Goal: Task Accomplishment & Management: Complete application form

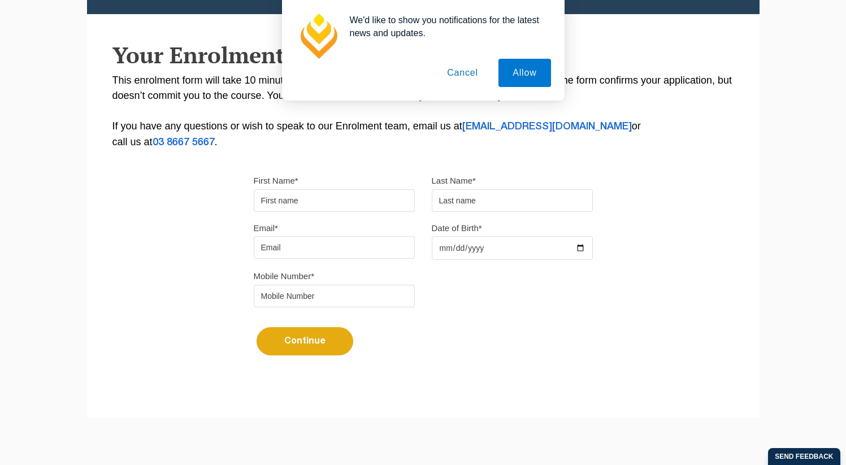
type input "Nirvana"
type input "Nagi"
type input "[EMAIL_ADDRESS][DOMAIN_NAME]"
type input "0433907619"
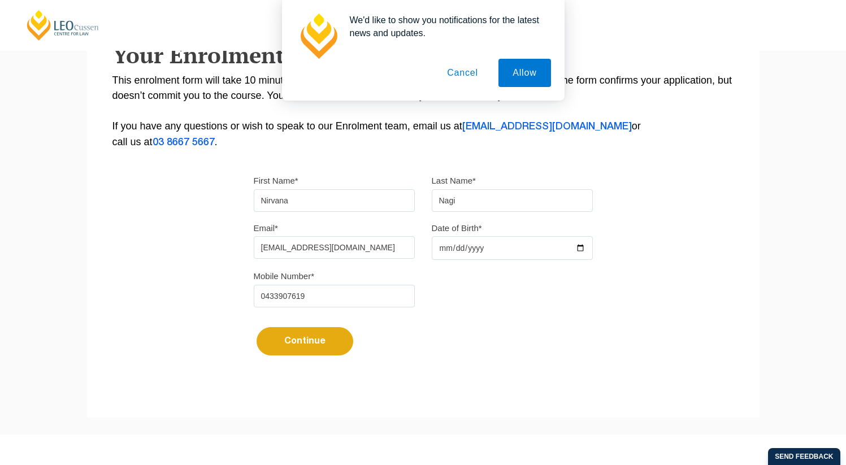
click at [446, 253] on input "Date of Birth*" at bounding box center [512, 248] width 161 height 24
type input "[DATE]"
click at [307, 347] on button "Continue" at bounding box center [304, 341] width 97 height 28
click at [465, 72] on button "Cancel" at bounding box center [462, 73] width 59 height 28
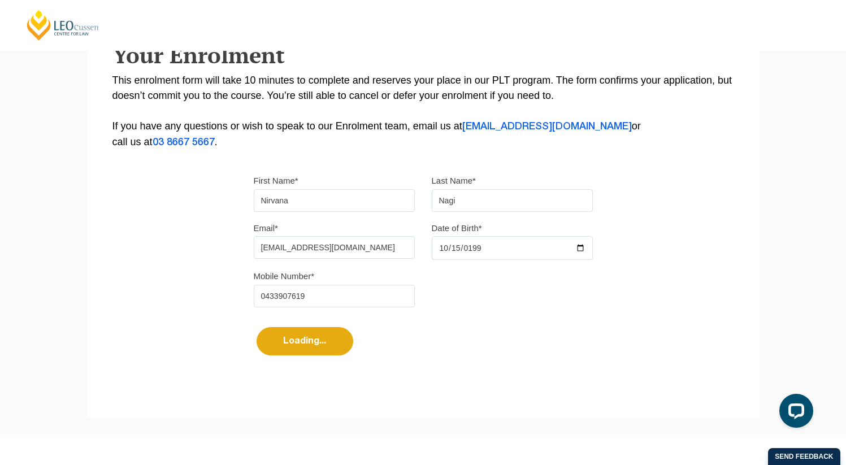
select select
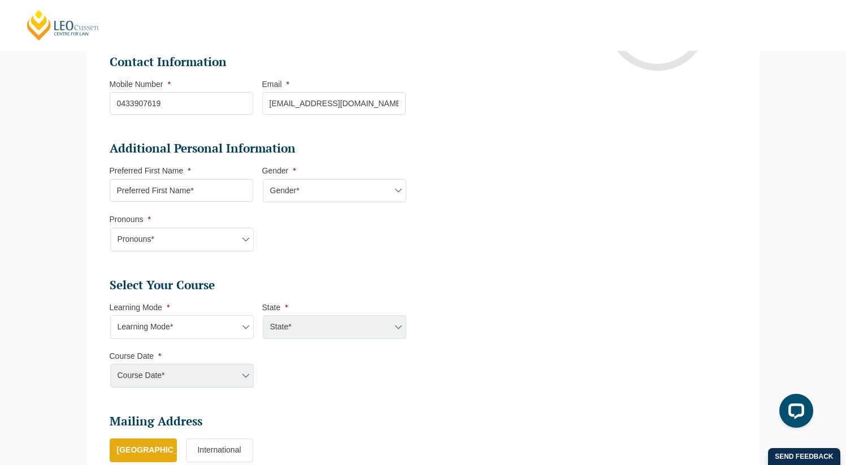
scroll to position [314, 0]
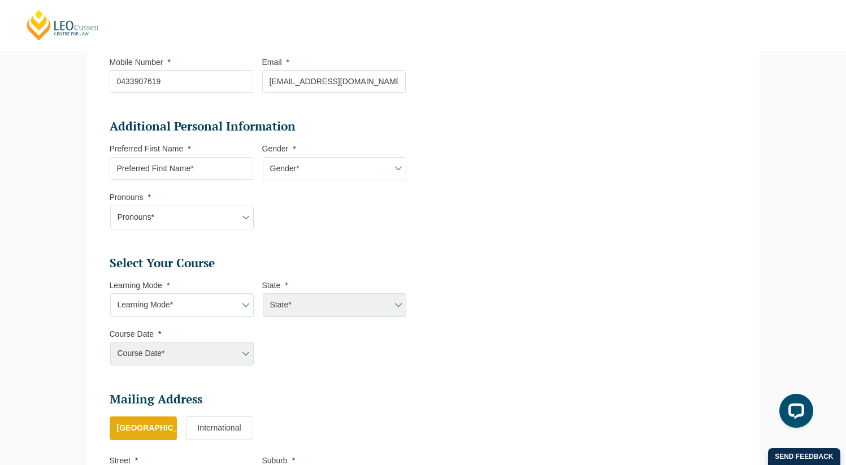
click at [239, 227] on select "Pronouns* She/Her/Hers He/Him/His They/Them/Theirs Other Prefer not to disclose" at bounding box center [181, 218] width 143 height 24
select select "He/Him/His"
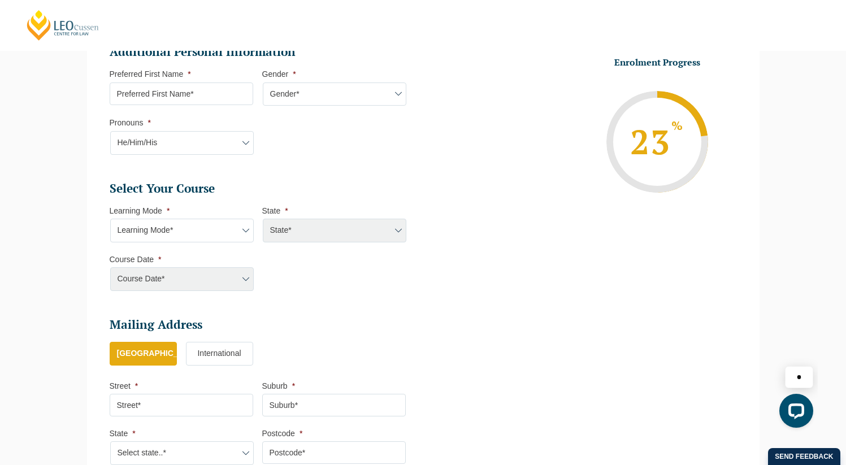
scroll to position [389, 0]
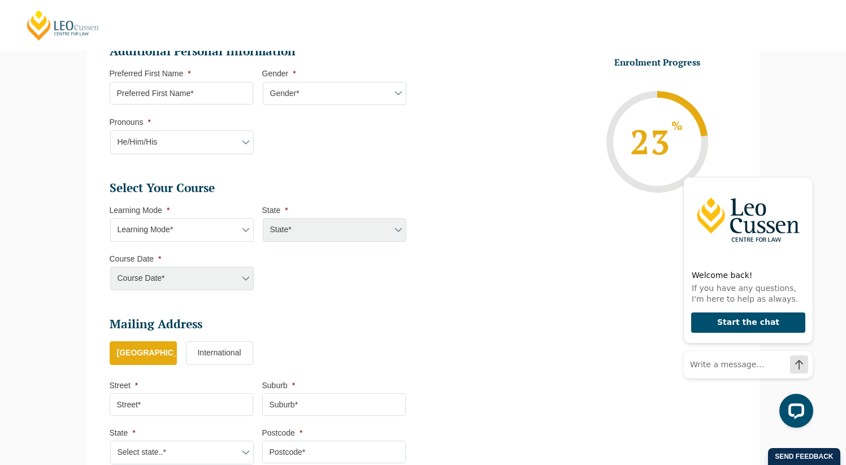
click at [234, 236] on select "Learning Mode* Online Full Time Learning Online Part Time Learning Blended Full…" at bounding box center [181, 230] width 143 height 24
select select "Blended Part Time Learning"
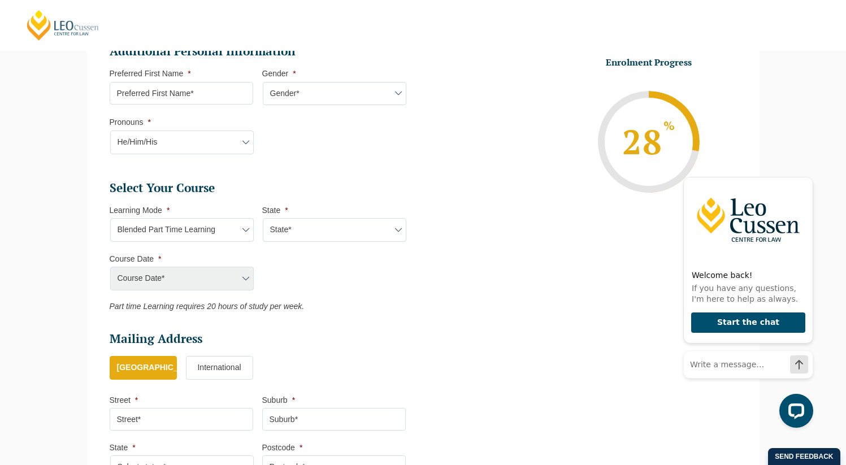
click at [313, 233] on select "State* ACT/[GEOGRAPHIC_DATA] QLD [GEOGRAPHIC_DATA] [GEOGRAPHIC_DATA]" at bounding box center [334, 230] width 143 height 24
select select "VIC"
click at [218, 288] on select "Course Date* [DATE] ([DATE] to [DATE]) [DATE] ([DATE] to [DATE]) [DATE] ([DATE]…" at bounding box center [181, 279] width 143 height 24
select select "[DATE] ([DATE] to [DATE])"
type input "Intake [DATE] PT"
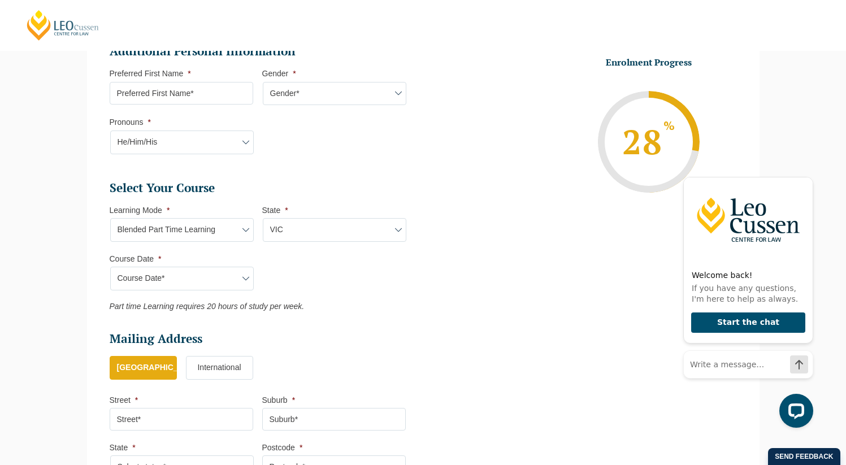
type input "Practical Legal Training ([GEOGRAPHIC_DATA])"
select select "[PERSON_NAME] (JAN) 2026 Part Time Blended"
click at [280, 292] on ul "Select Your Course This field is hidden when viewing the form Only for Flinder …" at bounding box center [262, 245] width 305 height 131
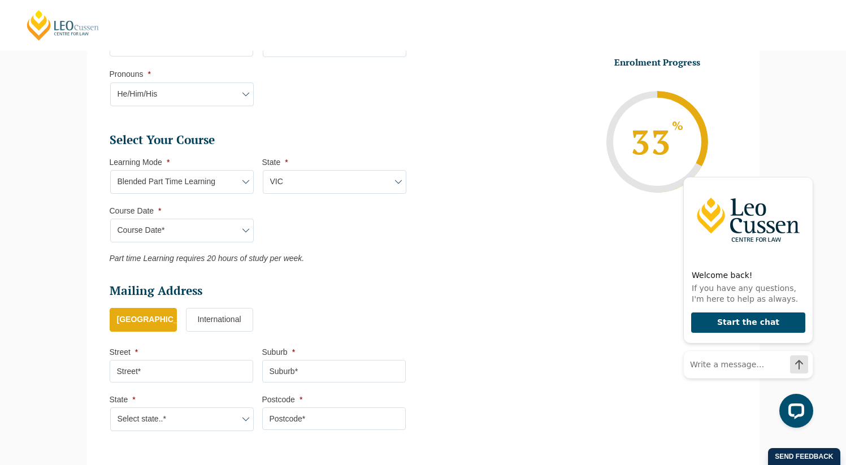
scroll to position [438, 0]
click at [566, 251] on ul "Personal Information First Name * Nirvana Last Name * [PERSON_NAME] Date of Bir…" at bounding box center [423, 94] width 644 height 696
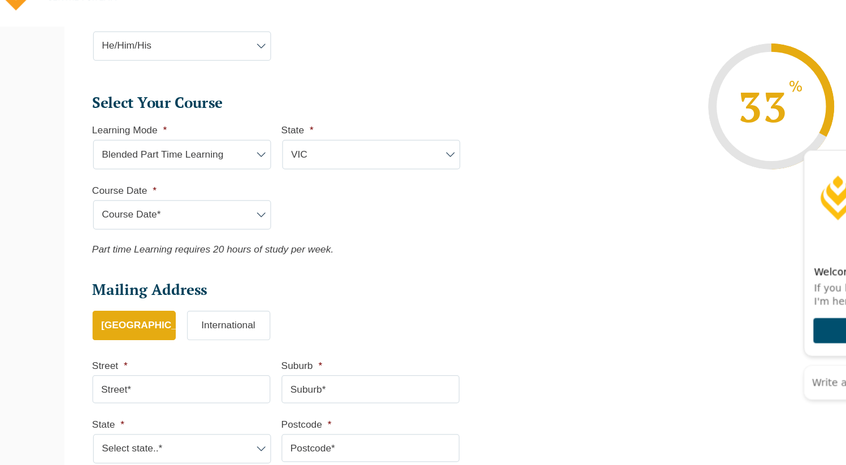
click at [241, 239] on select "Course Date* [DATE] ([DATE] to [DATE]) [DATE] ([DATE] to [DATE]) [DATE] ([DATE]…" at bounding box center [181, 230] width 143 height 24
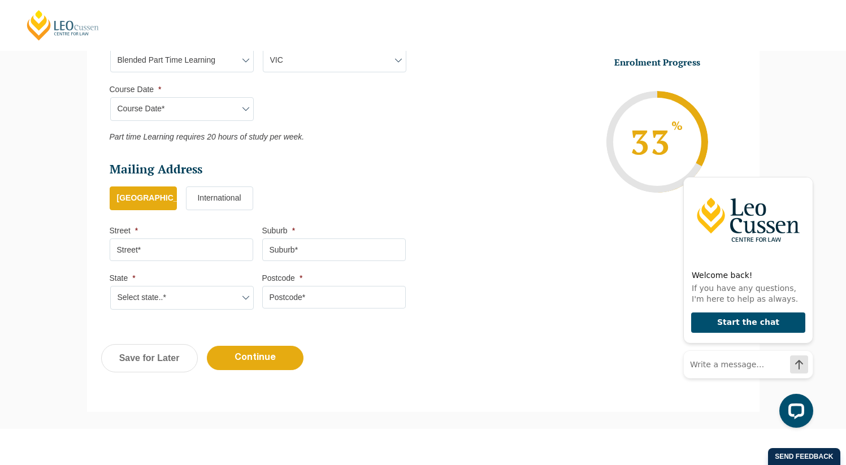
scroll to position [541, 0]
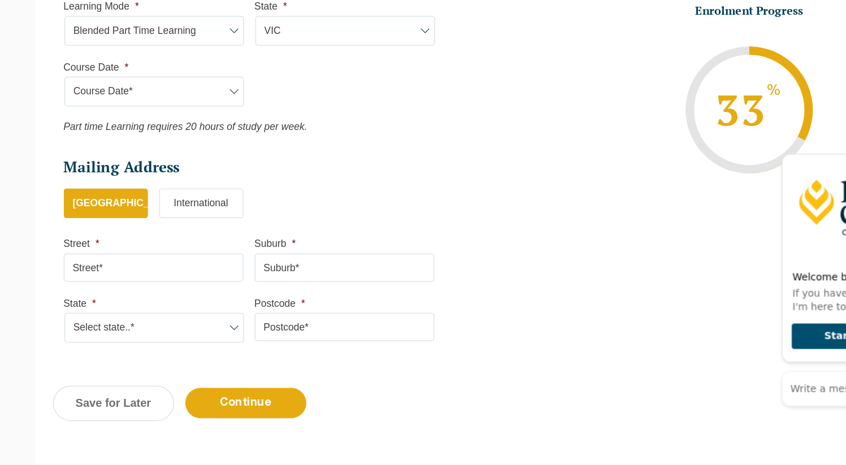
click at [209, 275] on input "Street *" at bounding box center [181, 267] width 143 height 23
type input "[STREET_ADDRESS]"
type input "[GEOGRAPHIC_DATA], [GEOGRAPHIC_DATA], [GEOGRAPHIC_DATA]"
select select "VIC"
type input "3149"
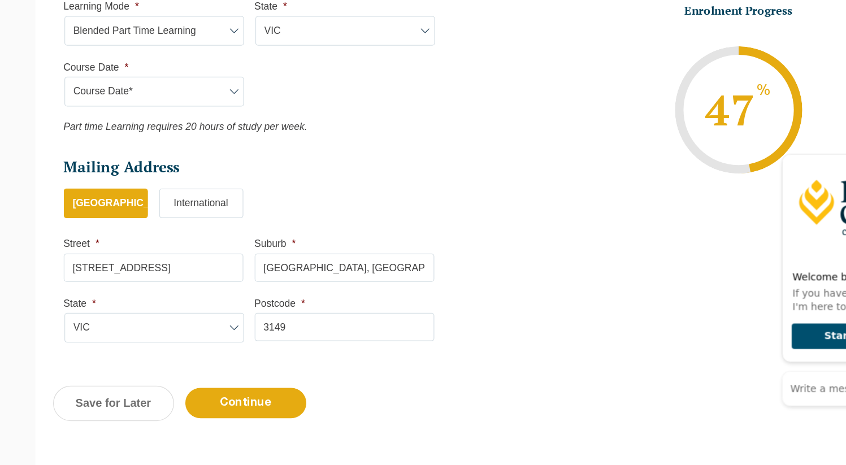
click at [325, 234] on ul "[GEOGRAPHIC_DATA] International" at bounding box center [262, 223] width 305 height 36
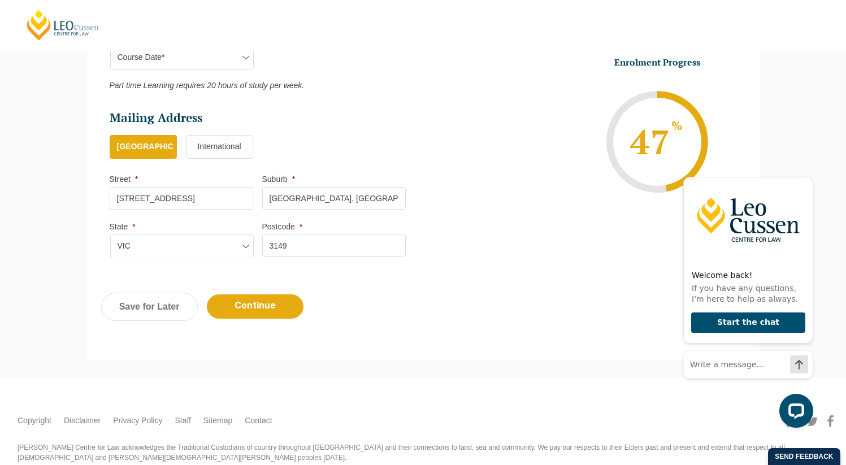
scroll to position [637, 0]
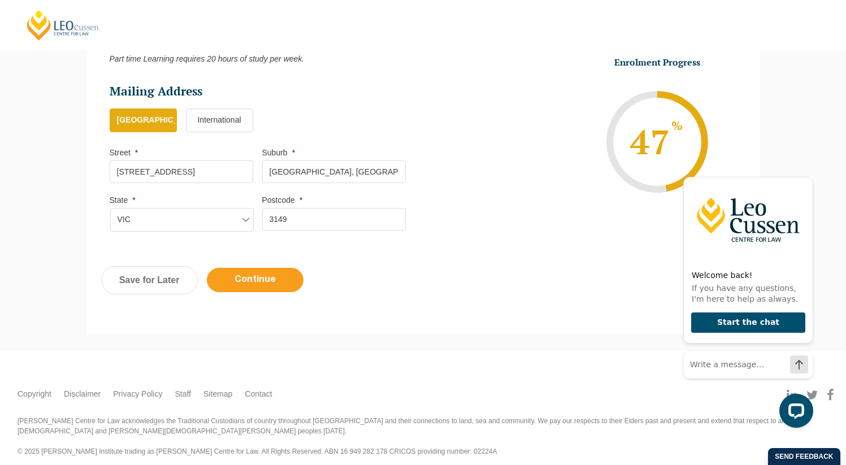
click at [276, 277] on input "Continue" at bounding box center [255, 280] width 97 height 24
select select "Blended Part Time Learning"
select select "VIC"
select select
select select "[DATE] ([DATE] to [DATE])"
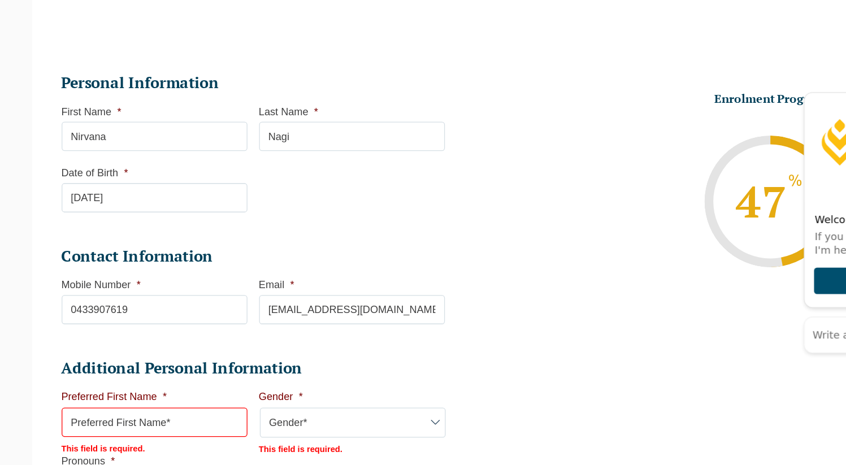
scroll to position [163, 0]
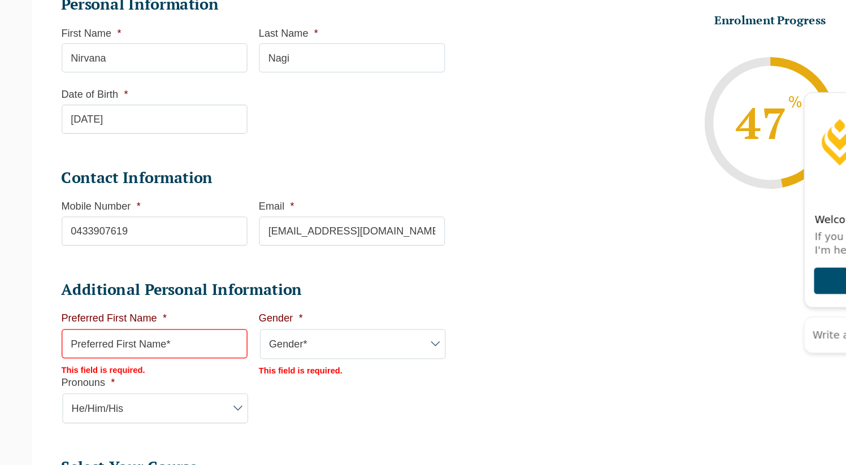
click at [203, 382] on input "Preferred First Name *" at bounding box center [181, 371] width 143 height 23
type input "Nirvana"
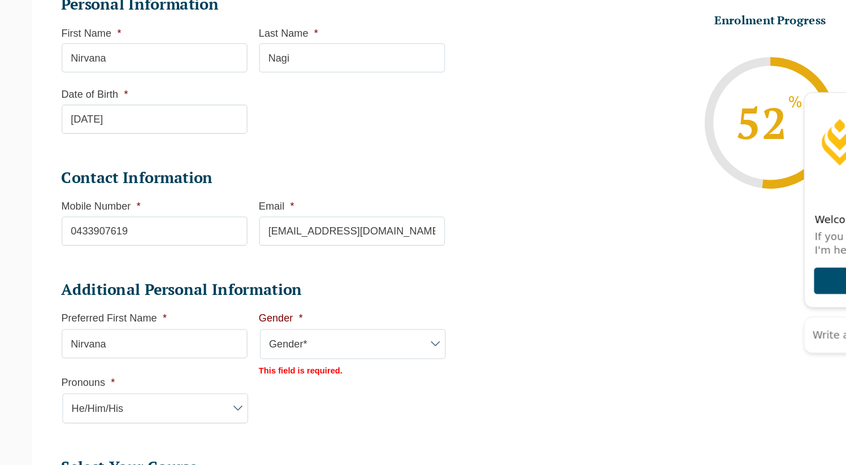
drag, startPoint x: 194, startPoint y: 155, endPoint x: 67, endPoint y: 154, distance: 127.1
click at [67, 154] on div "Please note that your information is saved on our server as you enter it. Congr…" at bounding box center [423, 425] width 846 height 903
type input "Nervana"
click at [319, 203] on li "Personal Information First Name * [PERSON_NAME] Last Name * [PERSON_NAME] Date …" at bounding box center [262, 161] width 305 height 120
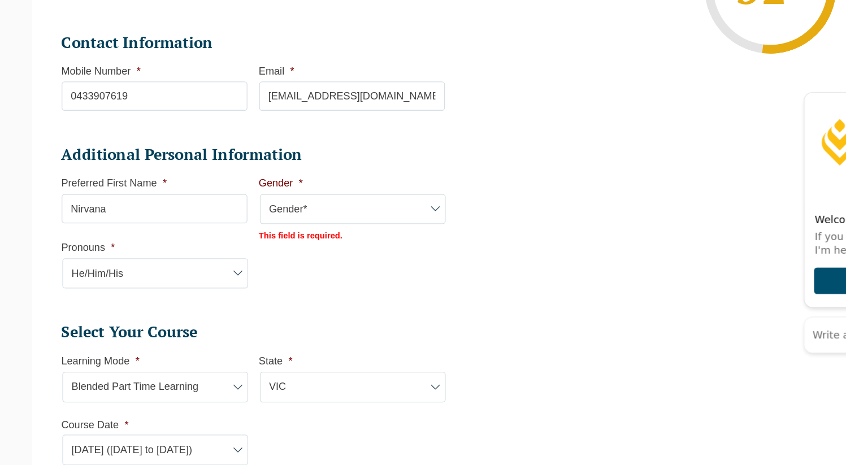
scroll to position [315, 0]
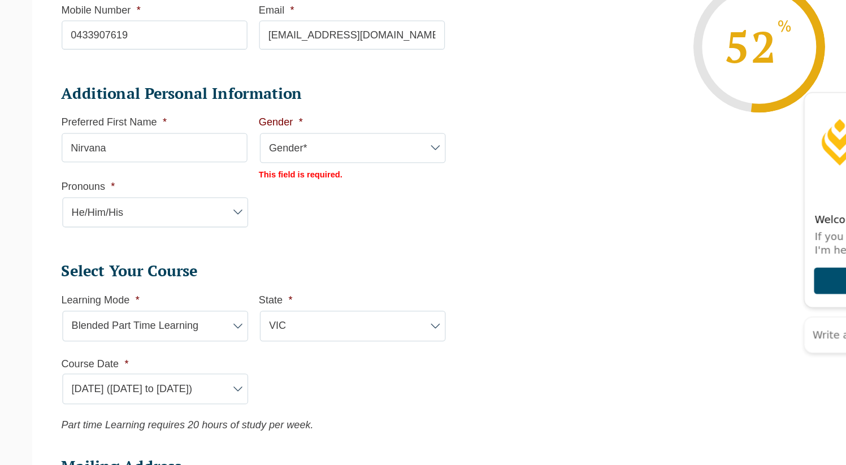
click at [310, 221] on select "Gender* [DEMOGRAPHIC_DATA] [DEMOGRAPHIC_DATA] [DEMOGRAPHIC_DATA] [DEMOGRAPHIC_D…" at bounding box center [334, 220] width 143 height 24
select select "[DEMOGRAPHIC_DATA]"
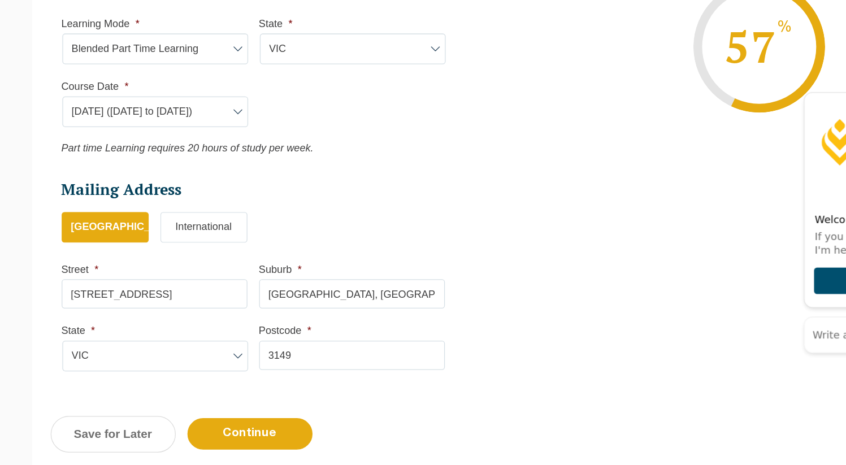
scroll to position [689, 0]
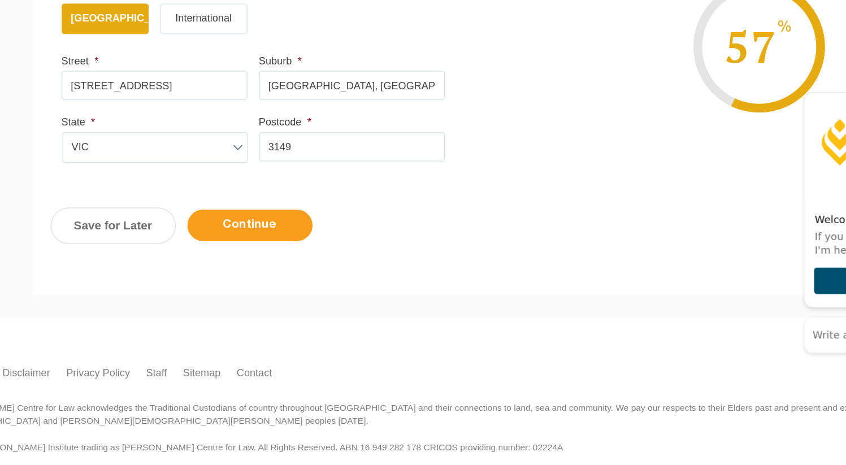
click at [260, 285] on input "Continue" at bounding box center [255, 280] width 97 height 24
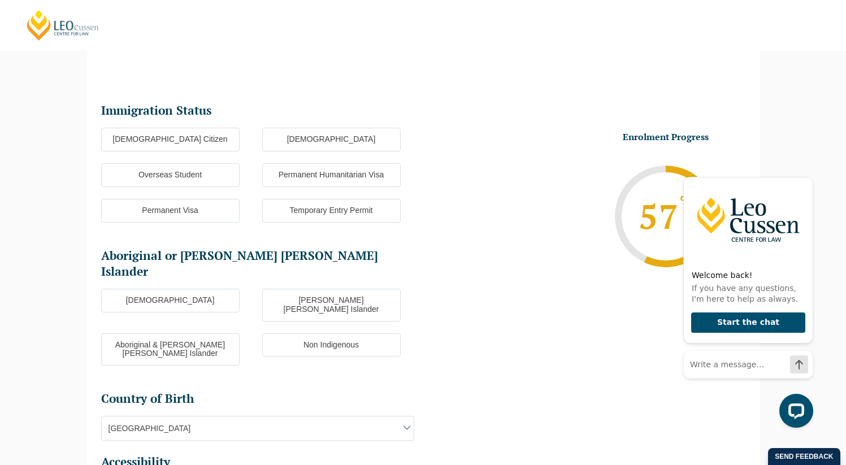
scroll to position [98, 0]
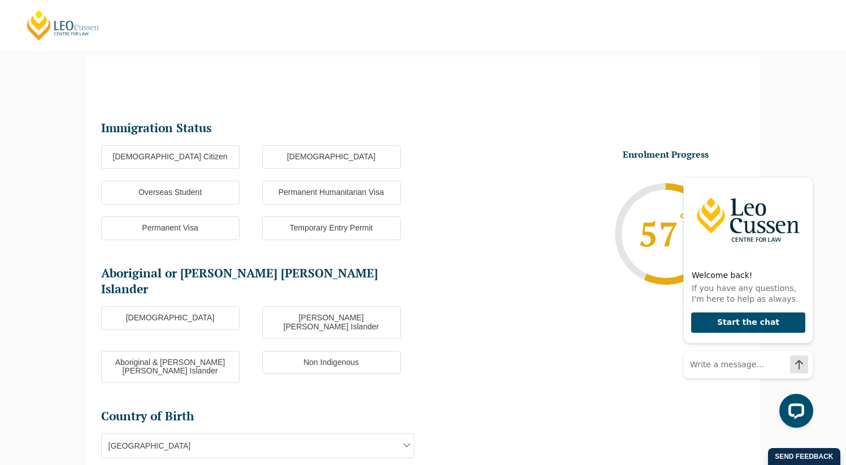
click at [203, 161] on label "[DEMOGRAPHIC_DATA] Citizen" at bounding box center [170, 157] width 138 height 24
click at [0, 0] on input "[DEMOGRAPHIC_DATA] Citizen" at bounding box center [0, 0] width 0 height 0
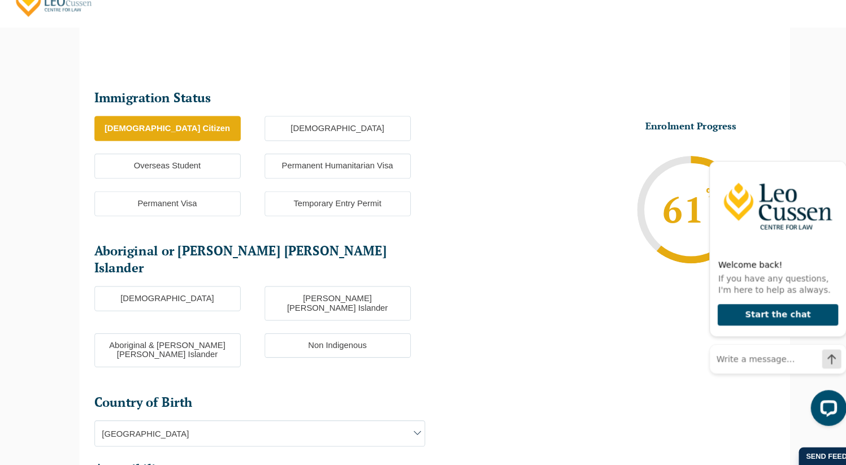
scroll to position [111, 0]
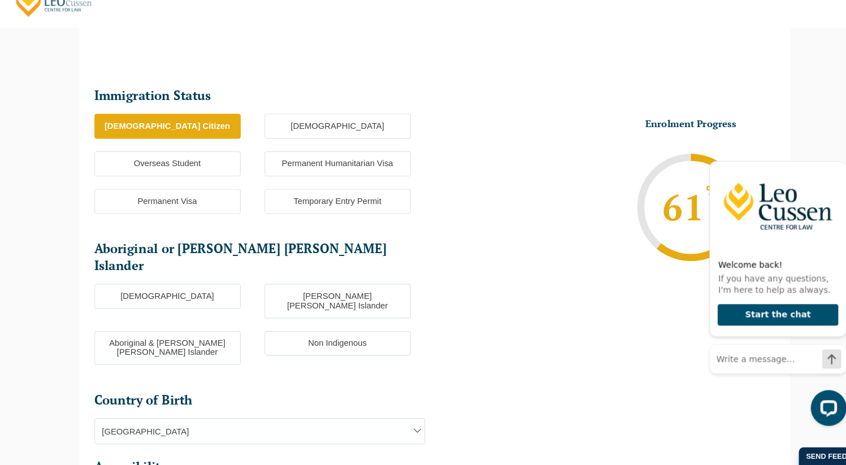
click at [321, 338] on label "Non Indigenous" at bounding box center [331, 350] width 138 height 24
click at [0, 0] on input "Non Indigenous" at bounding box center [0, 0] width 0 height 0
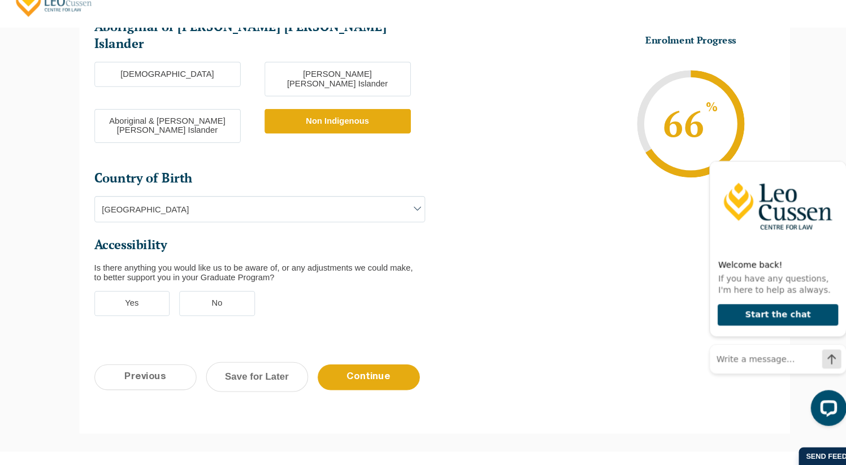
scroll to position [330, 0]
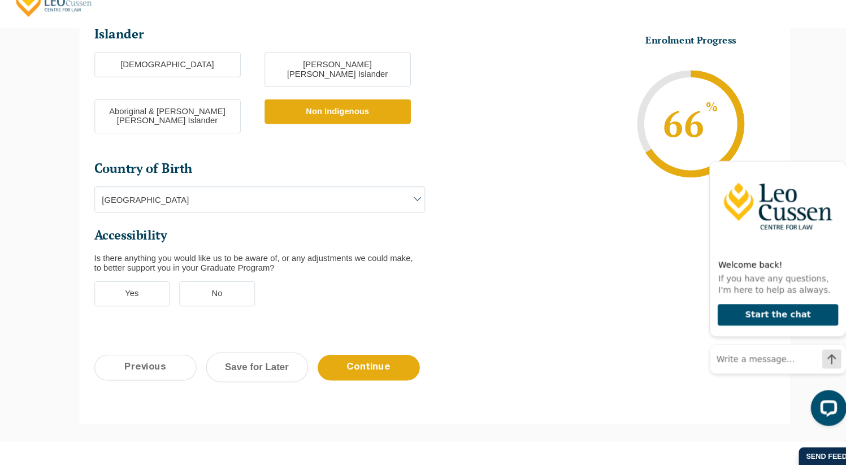
click at [218, 291] on label "No" at bounding box center [217, 303] width 72 height 24
click at [0, 0] on input "No" at bounding box center [0, 0] width 0 height 0
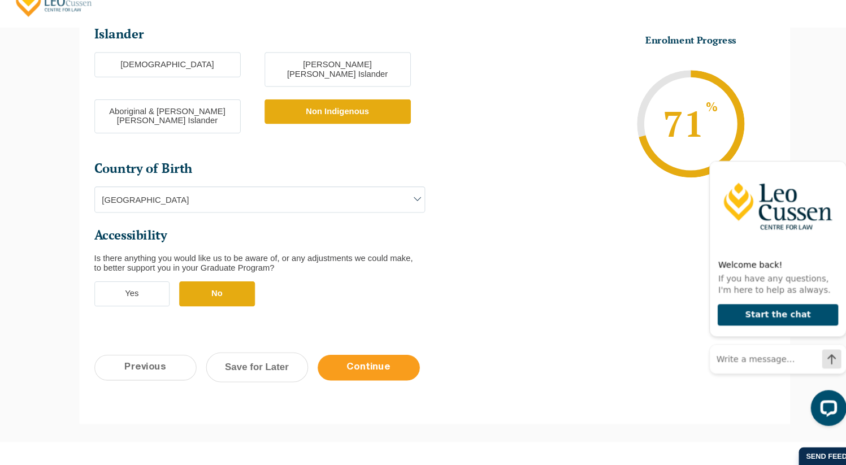
click at [358, 360] on input "Continue" at bounding box center [360, 372] width 97 height 24
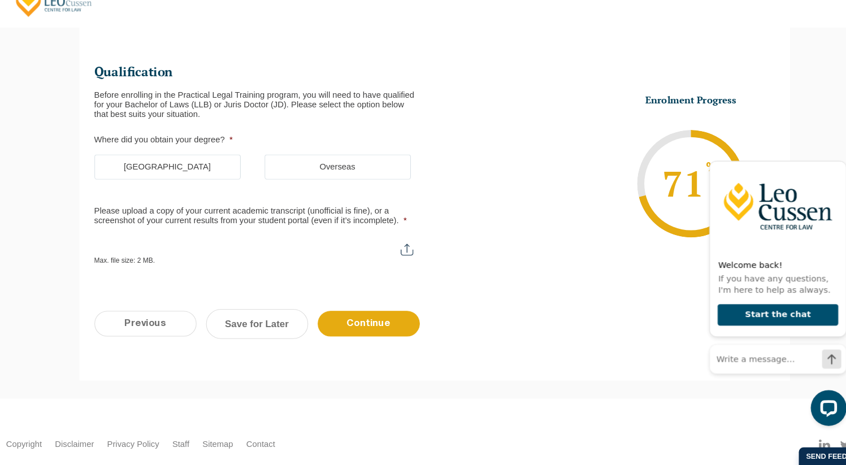
scroll to position [98, 0]
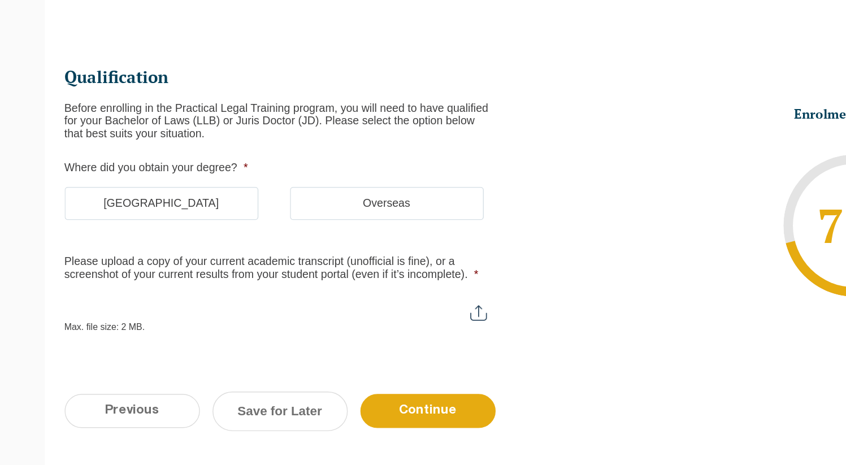
click at [189, 220] on label "[GEOGRAPHIC_DATA]" at bounding box center [170, 218] width 138 height 24
click at [0, 0] on input "[GEOGRAPHIC_DATA]" at bounding box center [0, 0] width 0 height 0
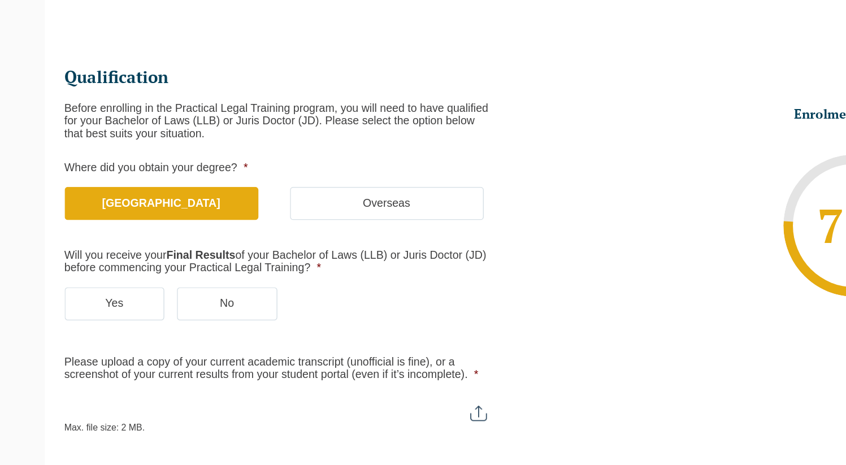
click at [205, 294] on label "No" at bounding box center [217, 290] width 72 height 24
click at [0, 0] on input "No" at bounding box center [0, 0] width 0 height 0
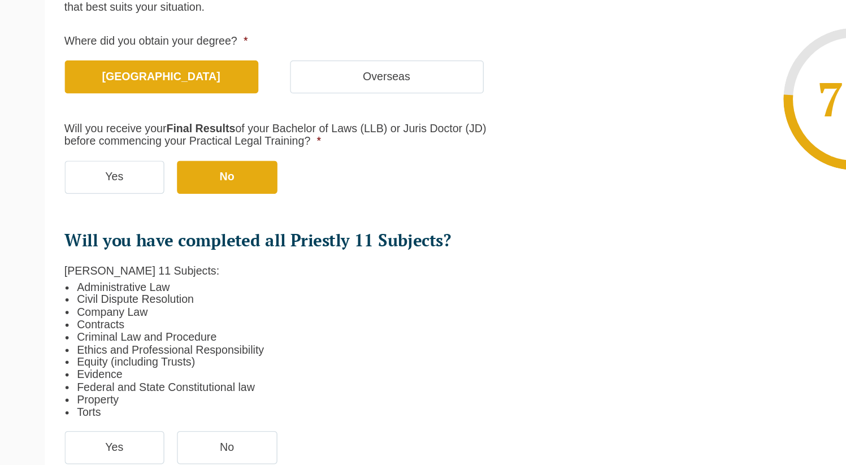
scroll to position [202, 0]
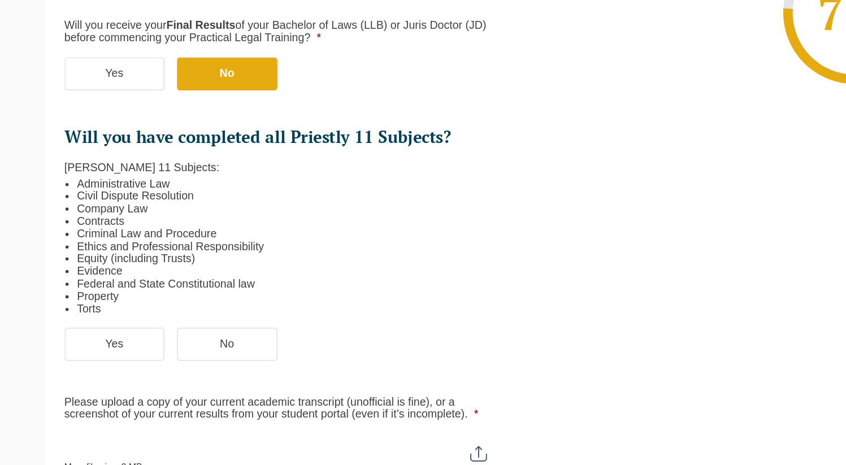
click at [155, 367] on label "Yes" at bounding box center [137, 379] width 72 height 24
click at [0, 0] on input "Yes" at bounding box center [0, 0] width 0 height 0
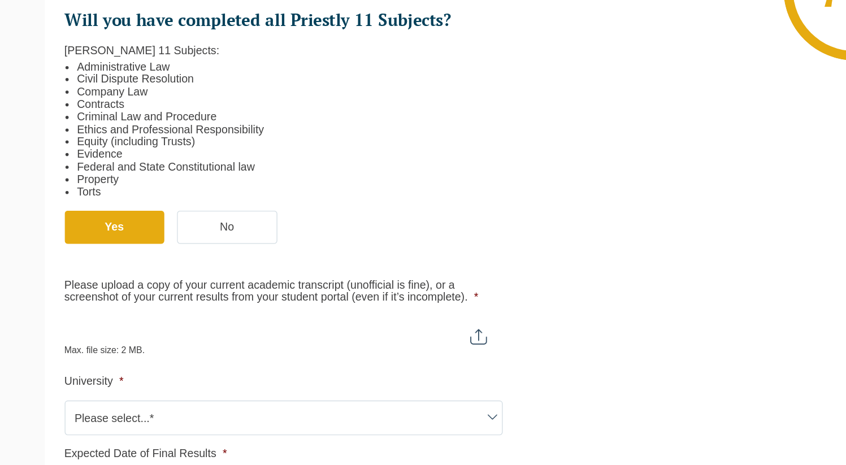
scroll to position [323, 0]
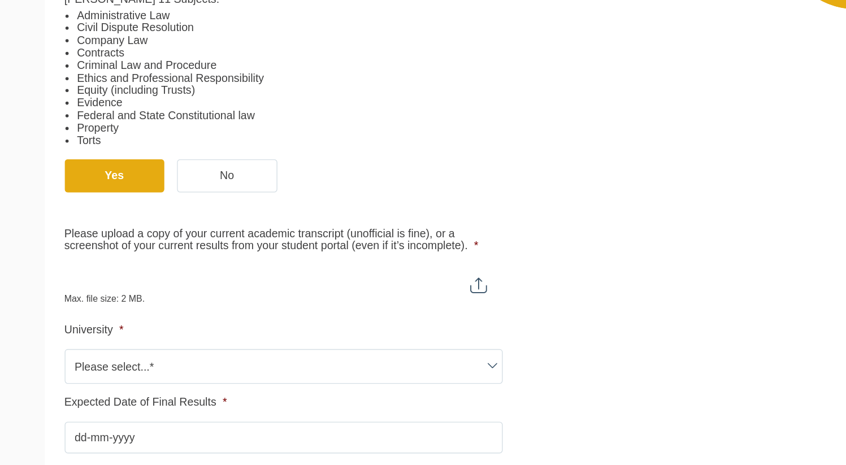
click at [399, 333] on input "Please upload a copy of your current academic transcript (unofficial is fine), …" at bounding box center [257, 331] width 313 height 19
type input "C:\fakepath\Unoffical Academic Transcript 2026.pdf"
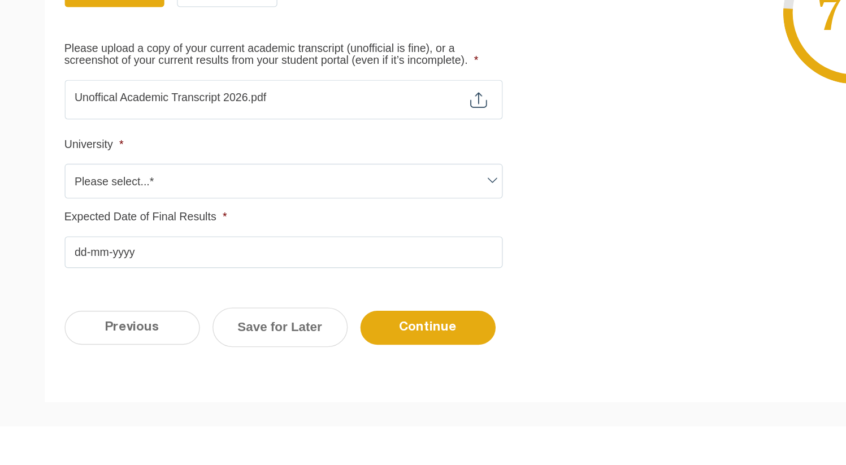
scroll to position [460, 0]
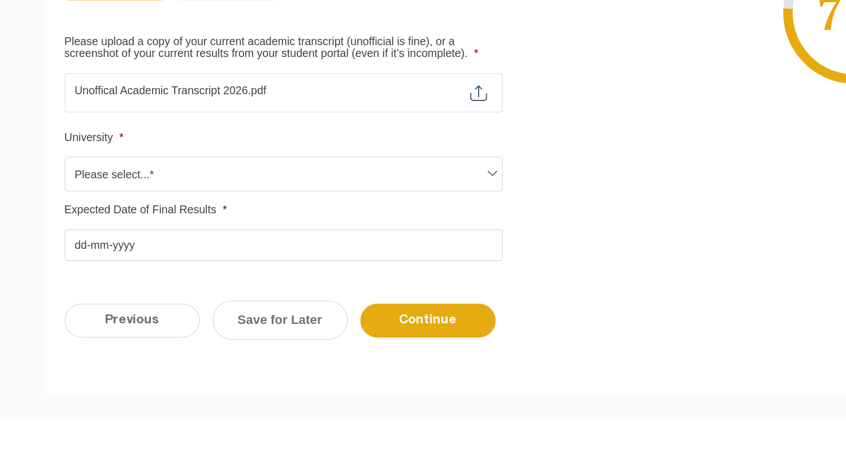
click at [242, 253] on span "Please select...*" at bounding box center [258, 257] width 312 height 24
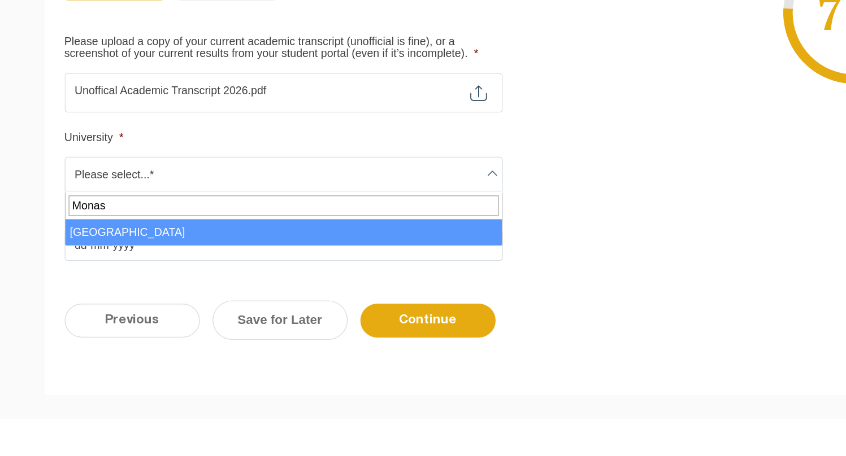
type input "Monas"
select select "[GEOGRAPHIC_DATA]"
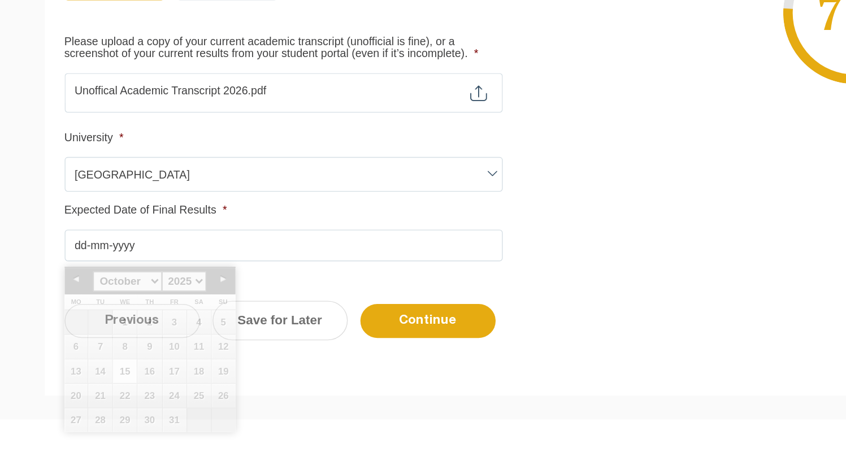
click at [162, 310] on input "Expected Date of Final Results *" at bounding box center [257, 308] width 313 height 23
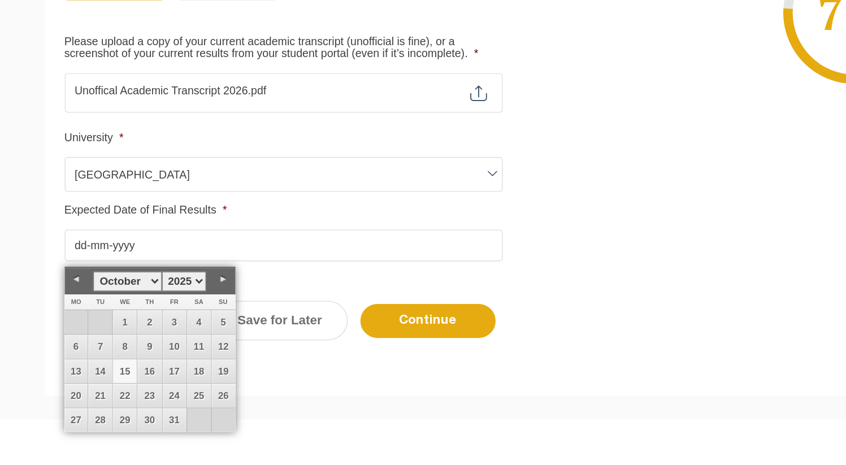
click at [165, 334] on select "January February March April May June July August September October November De…" at bounding box center [145, 334] width 49 height 14
click at [150, 434] on link "31" at bounding box center [144, 432] width 17 height 17
type input "[DATE]"
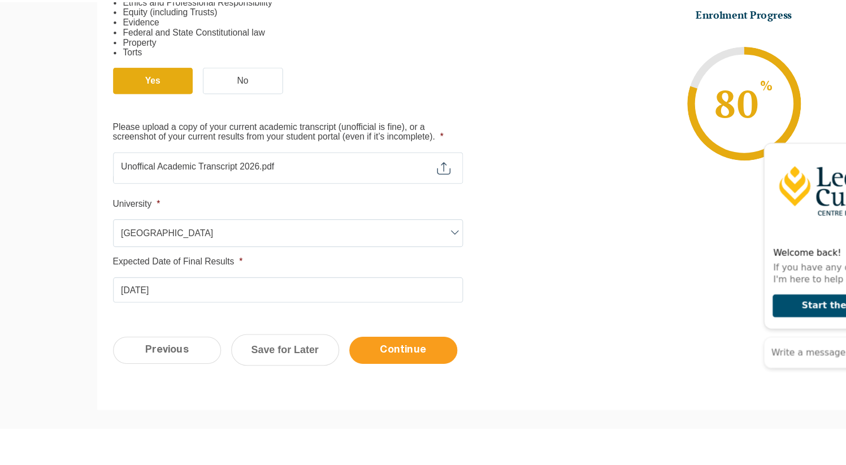
scroll to position [459, 0]
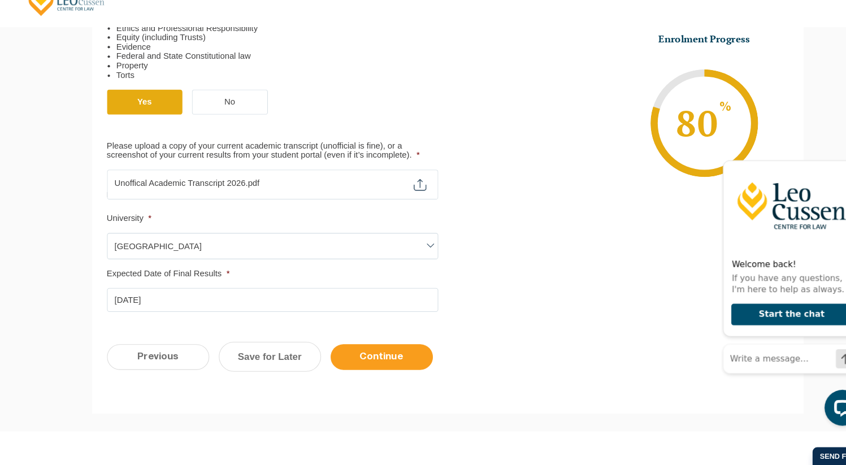
click at [371, 360] on input "Continue" at bounding box center [360, 363] width 97 height 24
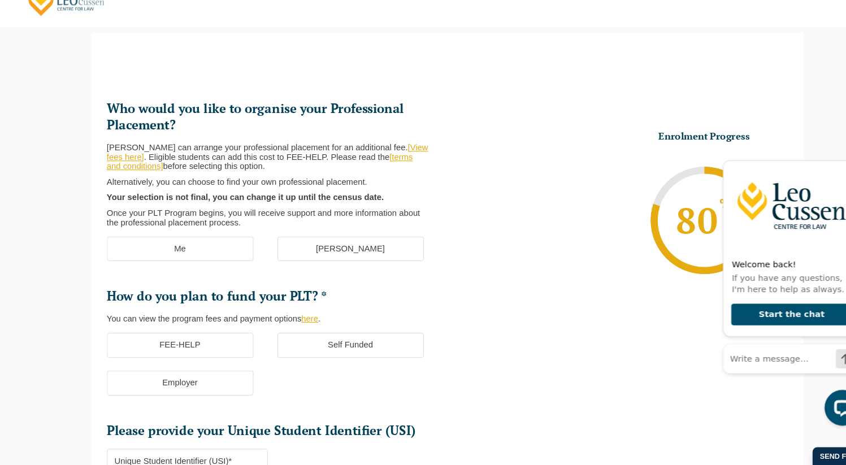
scroll to position [97, 0]
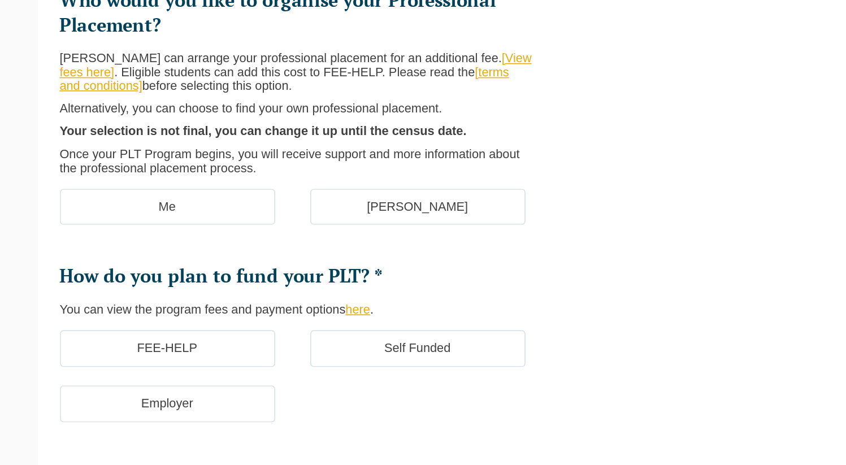
click at [210, 353] on label "FEE-HELP" at bounding box center [170, 353] width 138 height 24
click at [0, 0] on input "FEE-HELP" at bounding box center [0, 0] width 0 height 0
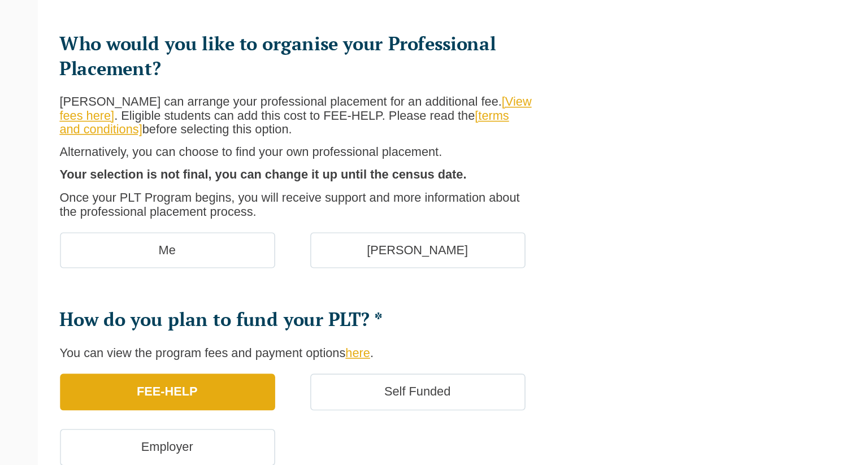
click at [219, 260] on label "Me" at bounding box center [170, 262] width 138 height 24
click at [0, 0] on input "Me" at bounding box center [0, 0] width 0 height 0
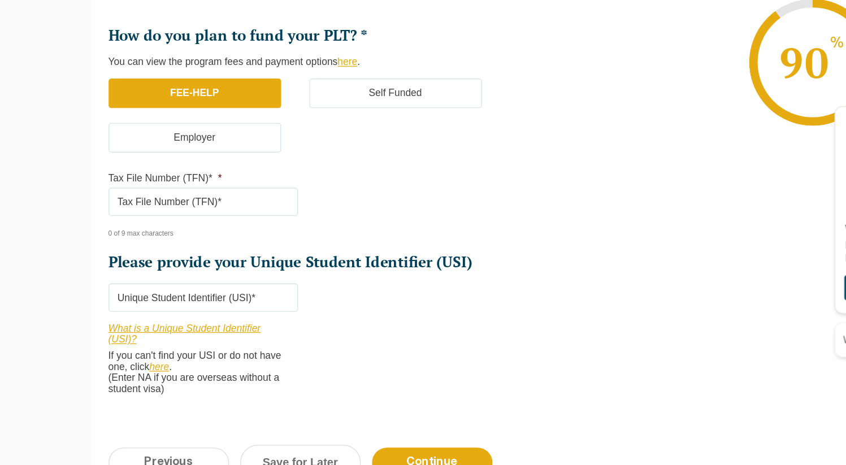
scroll to position [283, 0]
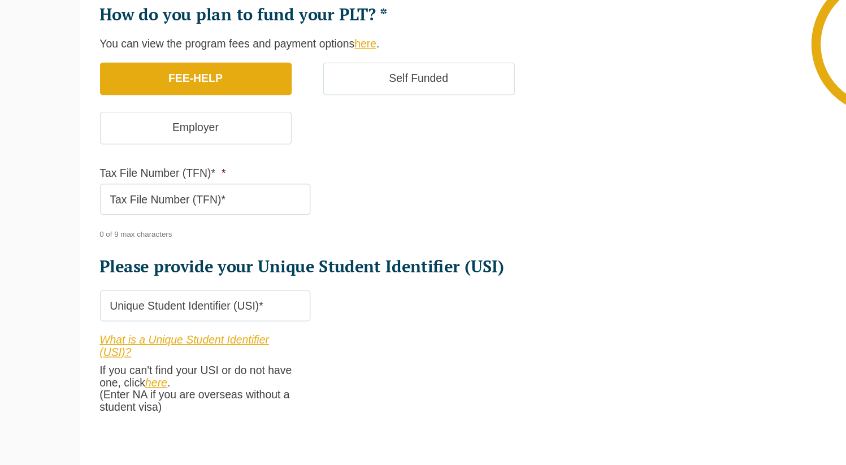
click at [166, 257] on input "Tax File Number (TFN)* *" at bounding box center [177, 253] width 152 height 23
type input "977231267"
click at [159, 327] on input "Please provide your Unique Student Identifier (USI) *" at bounding box center [177, 330] width 152 height 23
click at [299, 346] on li "Who would you like to organise your Professional Placement? [PERSON_NAME] can a…" at bounding box center [262, 177] width 322 height 485
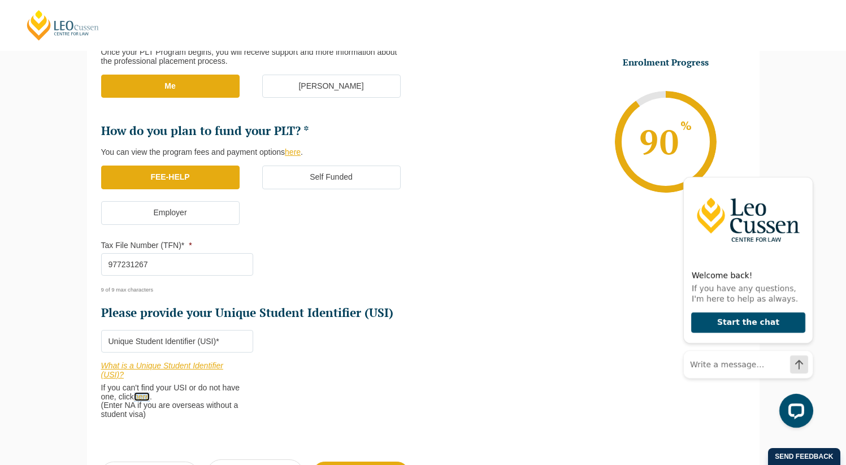
scroll to position [276, 0]
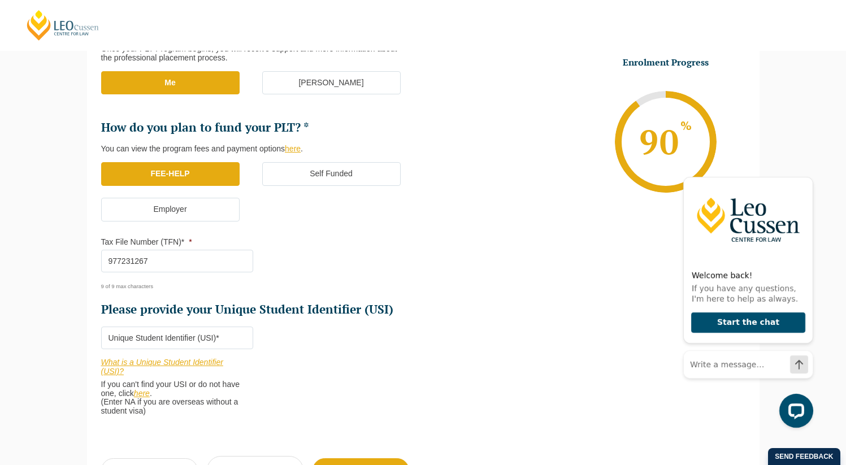
click at [214, 336] on input "Please provide your Unique Student Identifier (USI) *" at bounding box center [177, 338] width 152 height 23
paste input "NJKQP7T76Y"
type input "NJKQP7T76Y"
click at [335, 384] on li "Who would you like to organise your Professional Placement? [PERSON_NAME] can a…" at bounding box center [262, 184] width 322 height 485
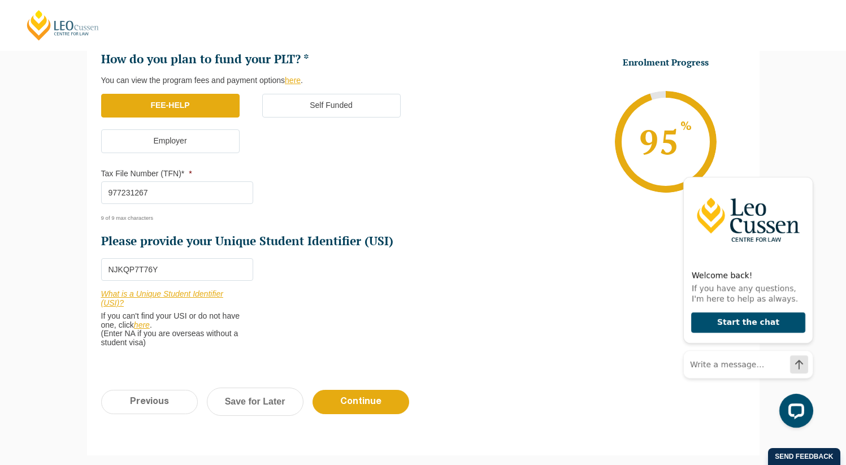
scroll to position [345, 0]
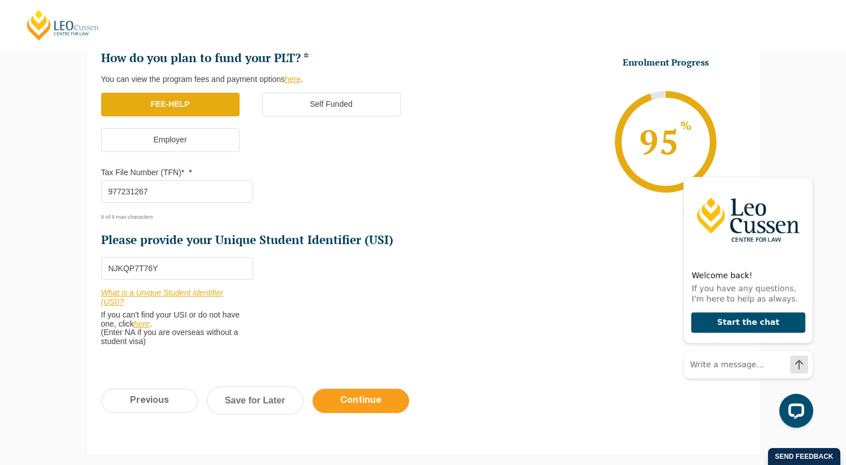
click at [342, 395] on input "Continue" at bounding box center [360, 401] width 97 height 24
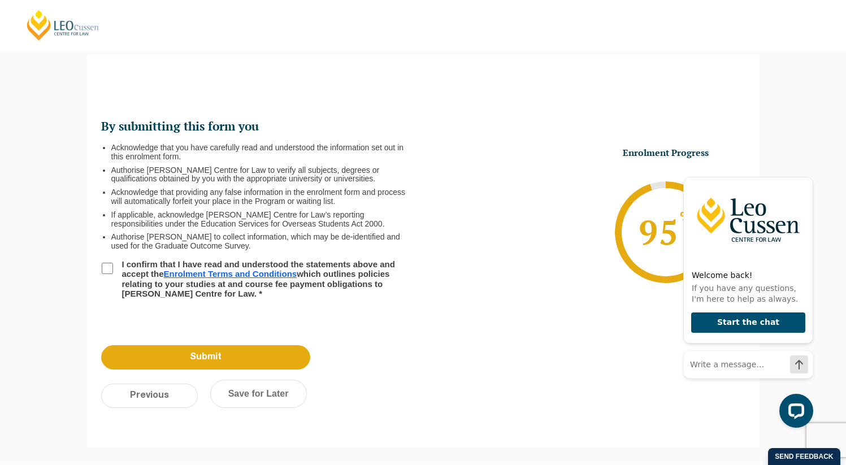
scroll to position [98, 0]
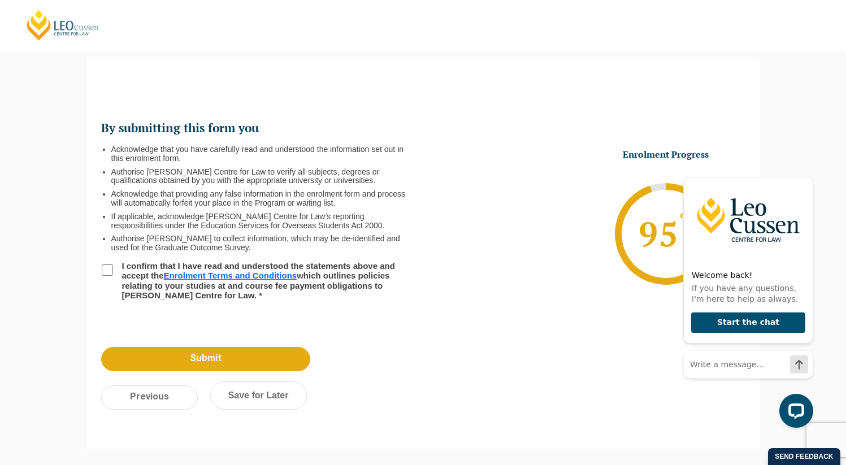
click at [107, 273] on input "I confirm that I have read and understood the statements above and accept the E…" at bounding box center [107, 269] width 11 height 11
checkbox input "true"
click at [201, 351] on input "Submit" at bounding box center [205, 359] width 209 height 24
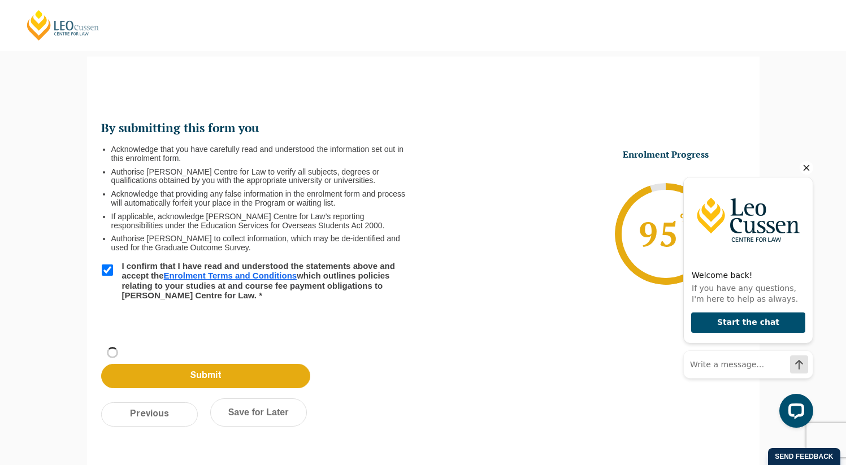
click at [805, 171] on icon "Hide greeting" at bounding box center [806, 168] width 14 height 14
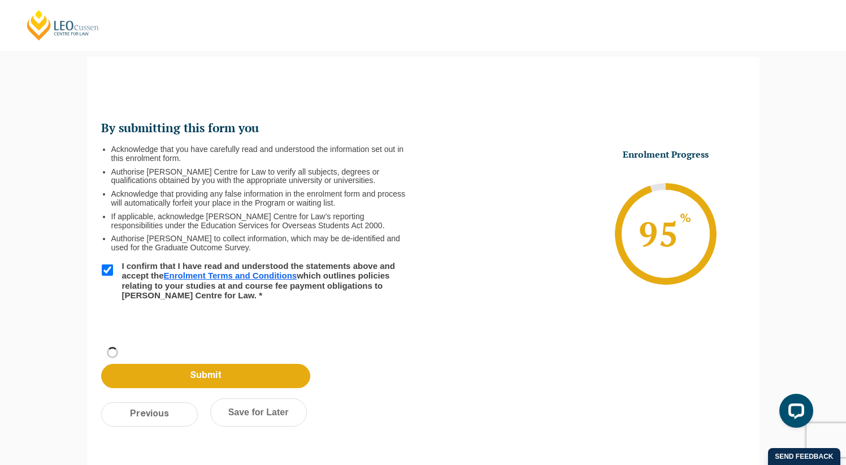
scroll to position [38, 0]
